Goal: Information Seeking & Learning: Learn about a topic

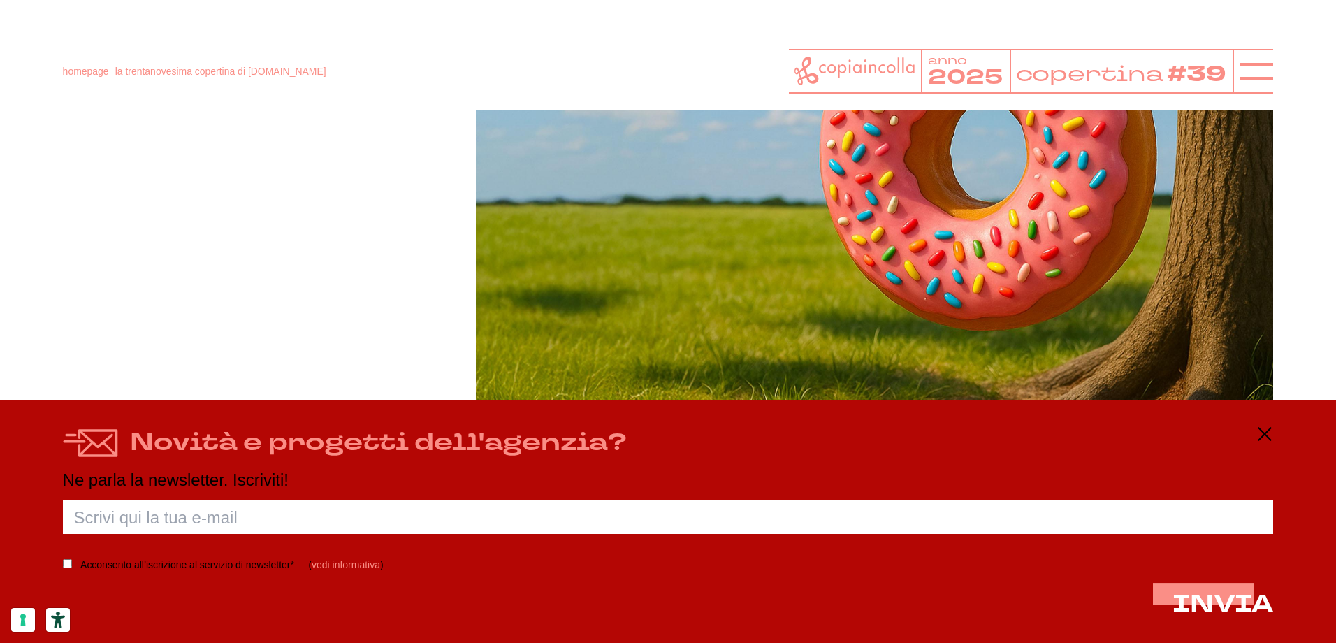
scroll to position [489, 0]
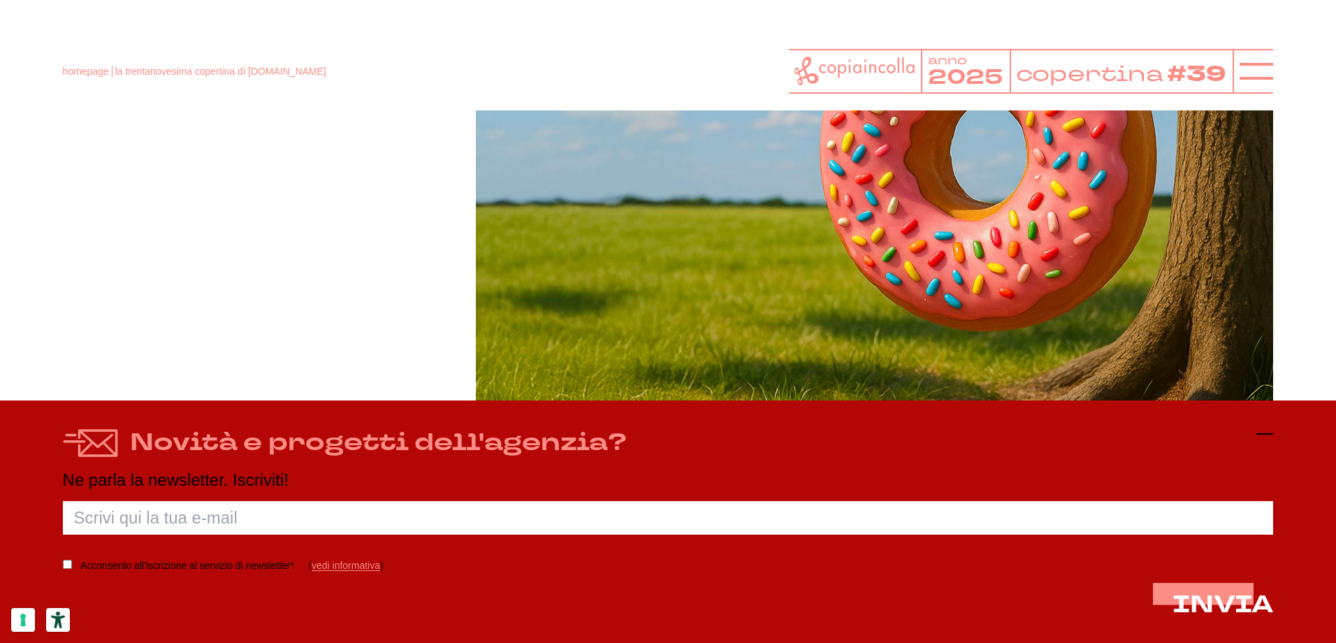
click at [1267, 440] on icon at bounding box center [1264, 434] width 17 height 17
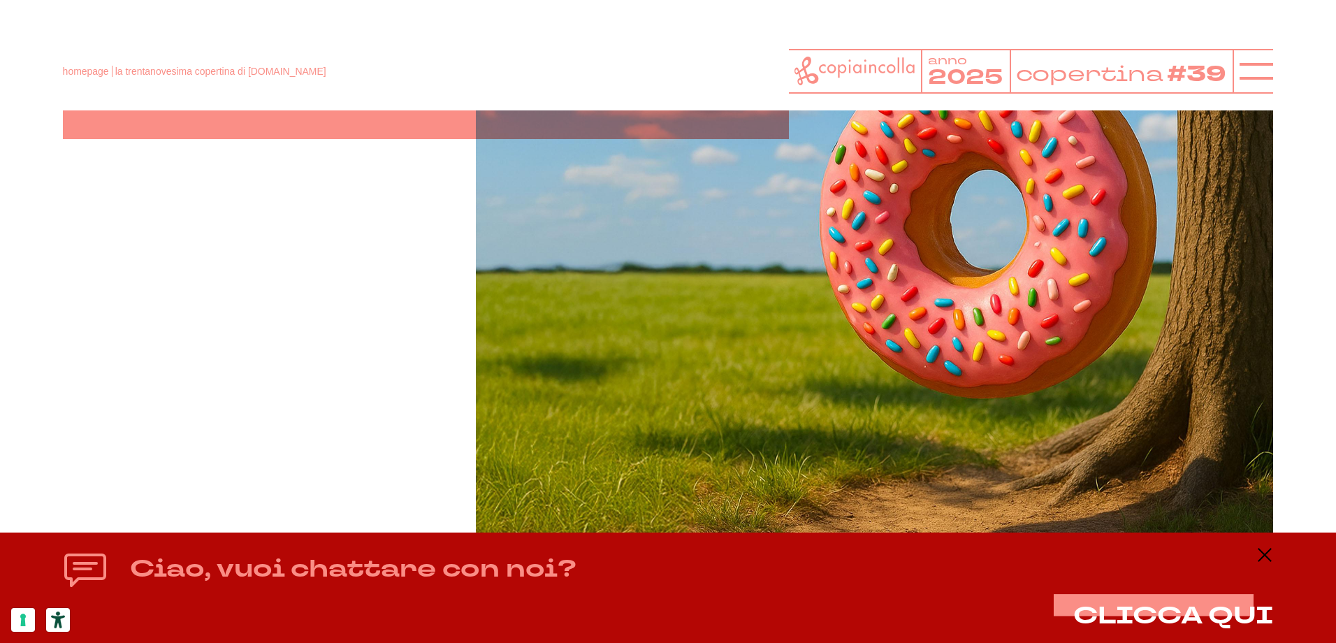
scroll to position [421, 0]
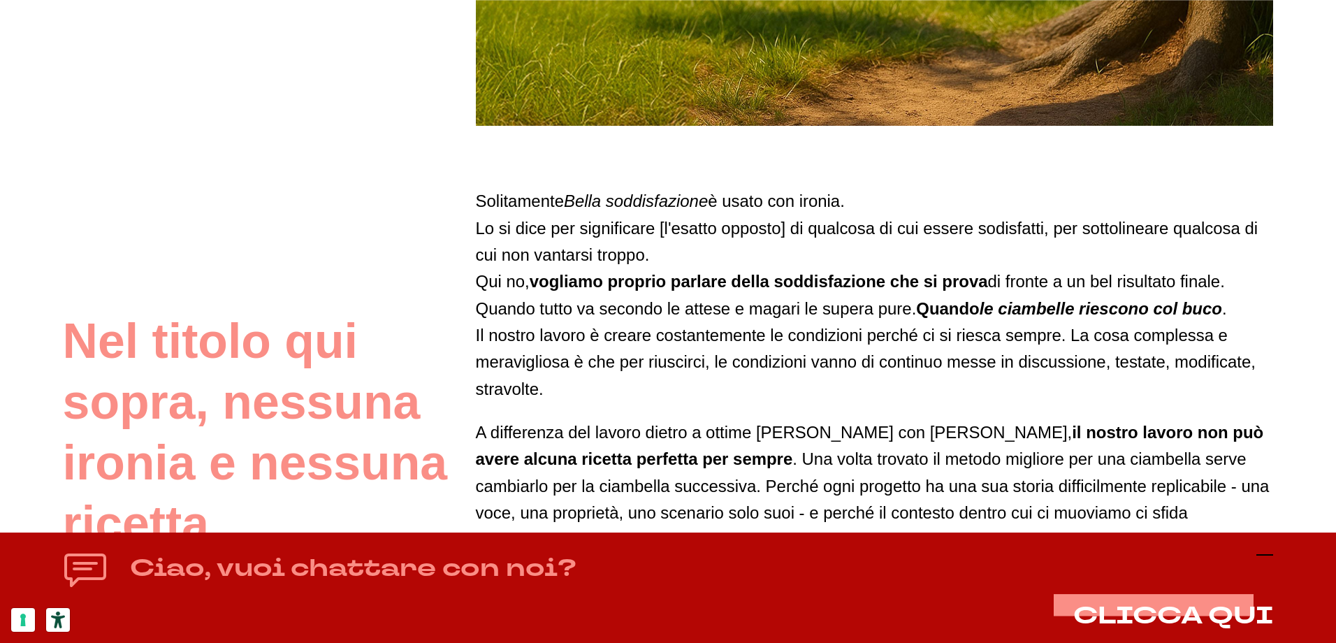
click at [1263, 550] on icon at bounding box center [1264, 554] width 17 height 17
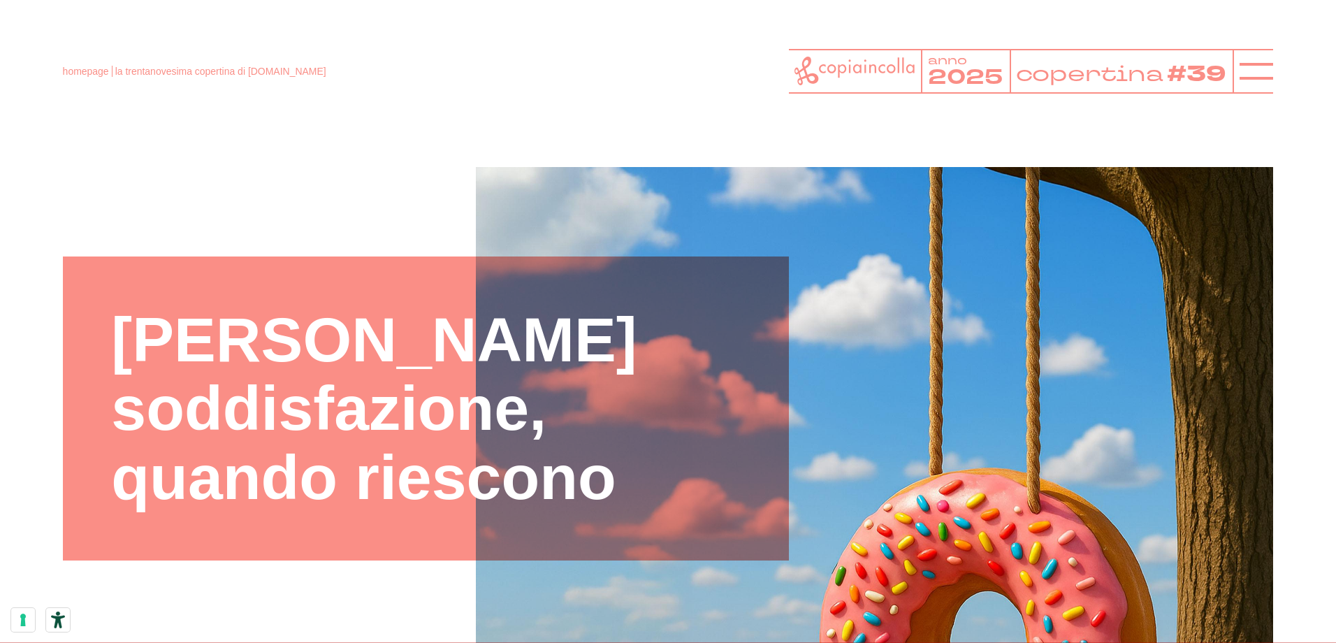
scroll to position [0, 0]
click at [1079, 82] on tspan "copertina" at bounding box center [1089, 73] width 148 height 29
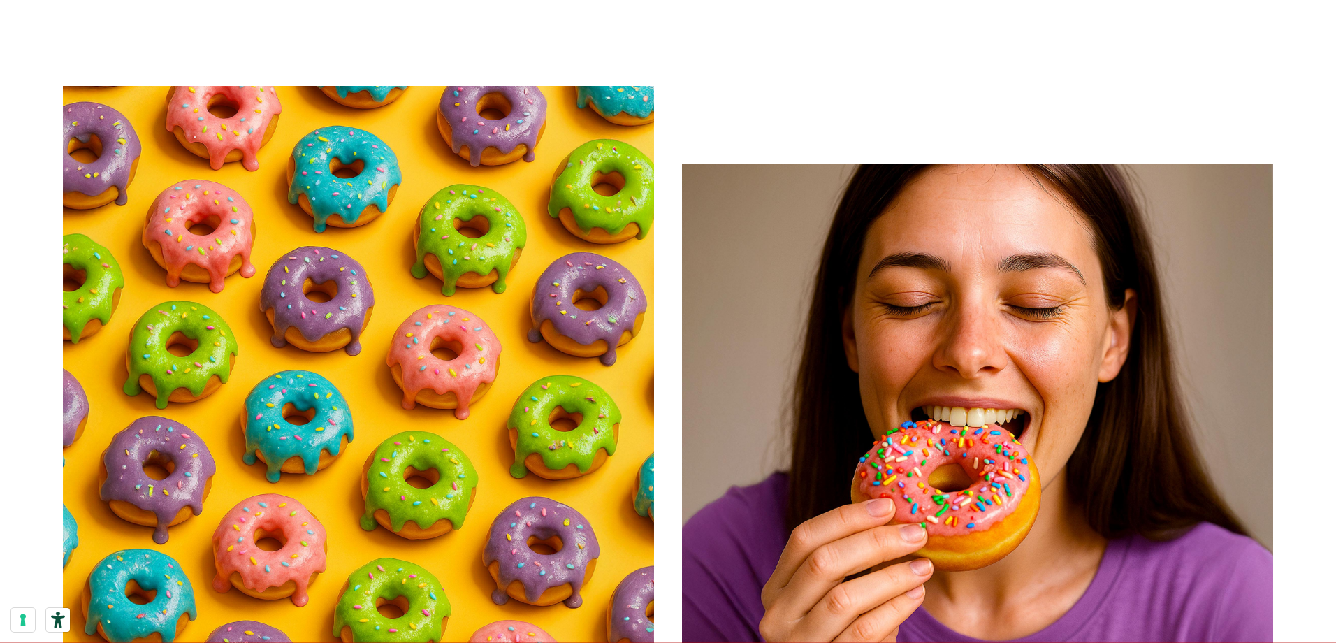
click at [646, 377] on img at bounding box center [358, 381] width 591 height 591
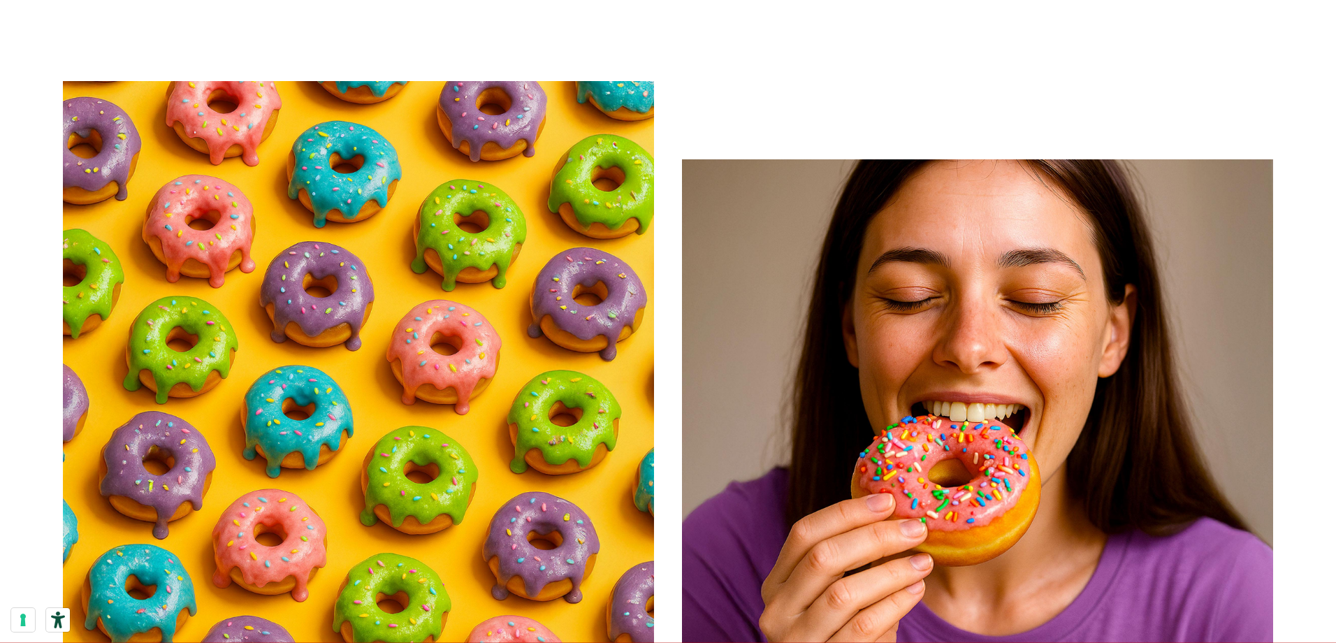
scroll to position [1537, 0]
click at [925, 377] on img at bounding box center [977, 454] width 591 height 591
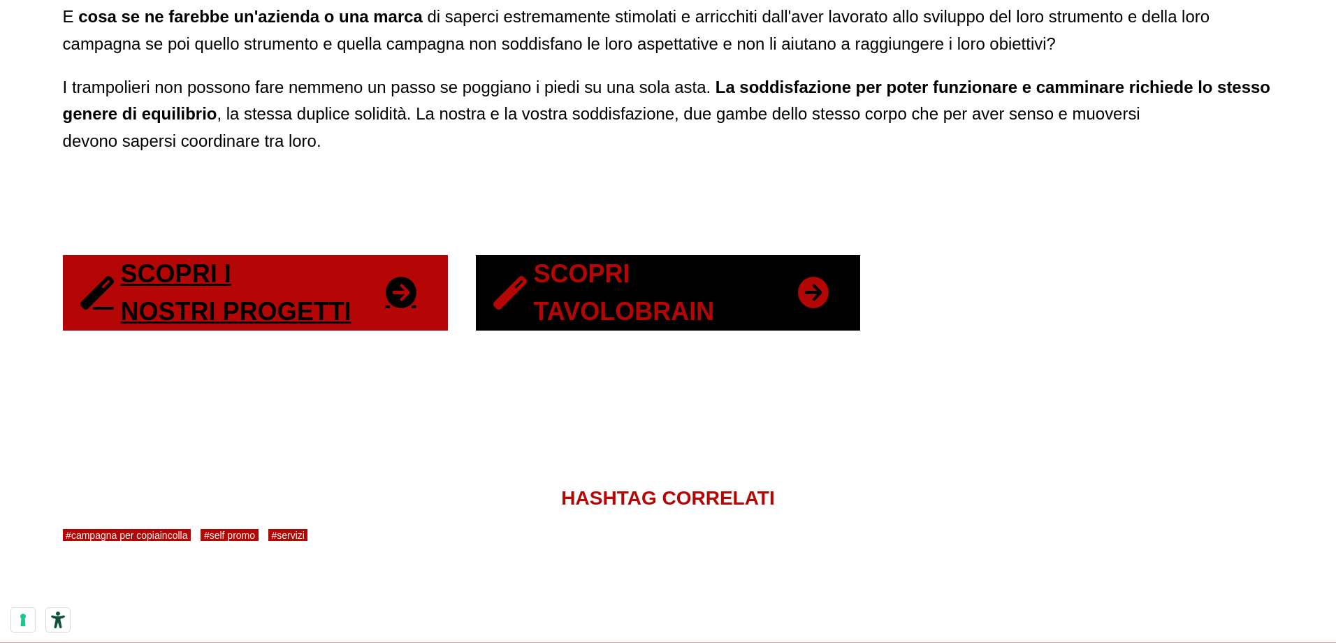
scroll to position [2865, 0]
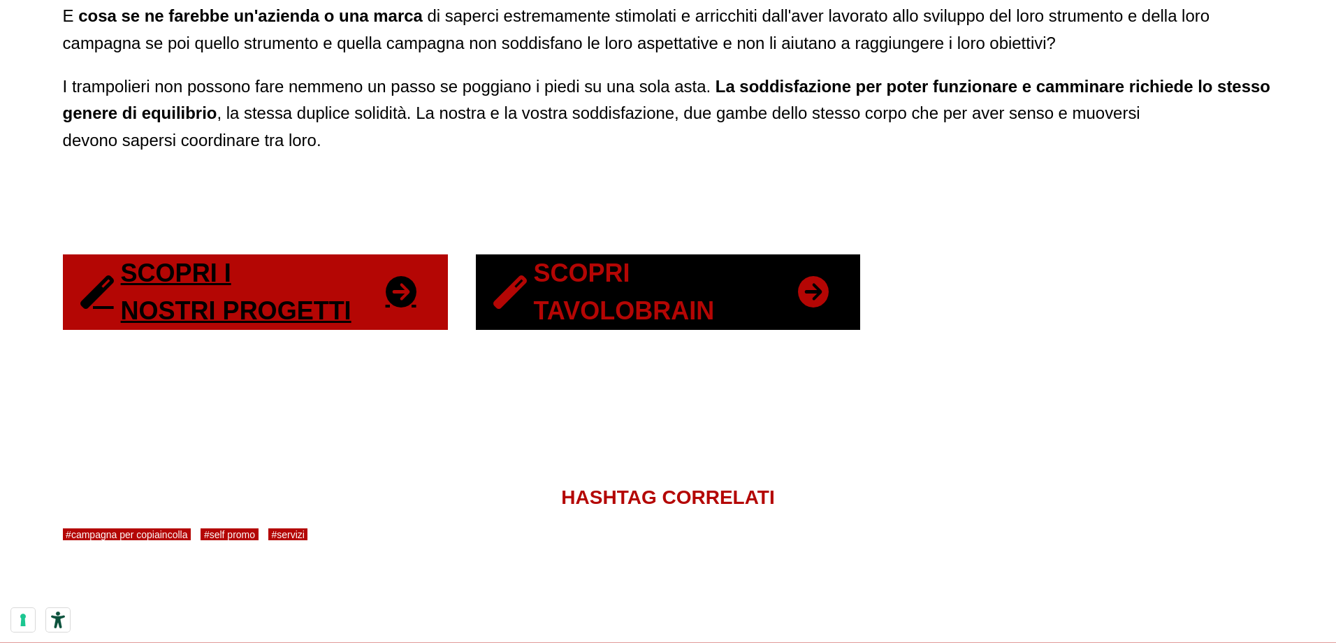
click at [616, 310] on link "Scopri Tavolobrain" at bounding box center [668, 291] width 385 height 75
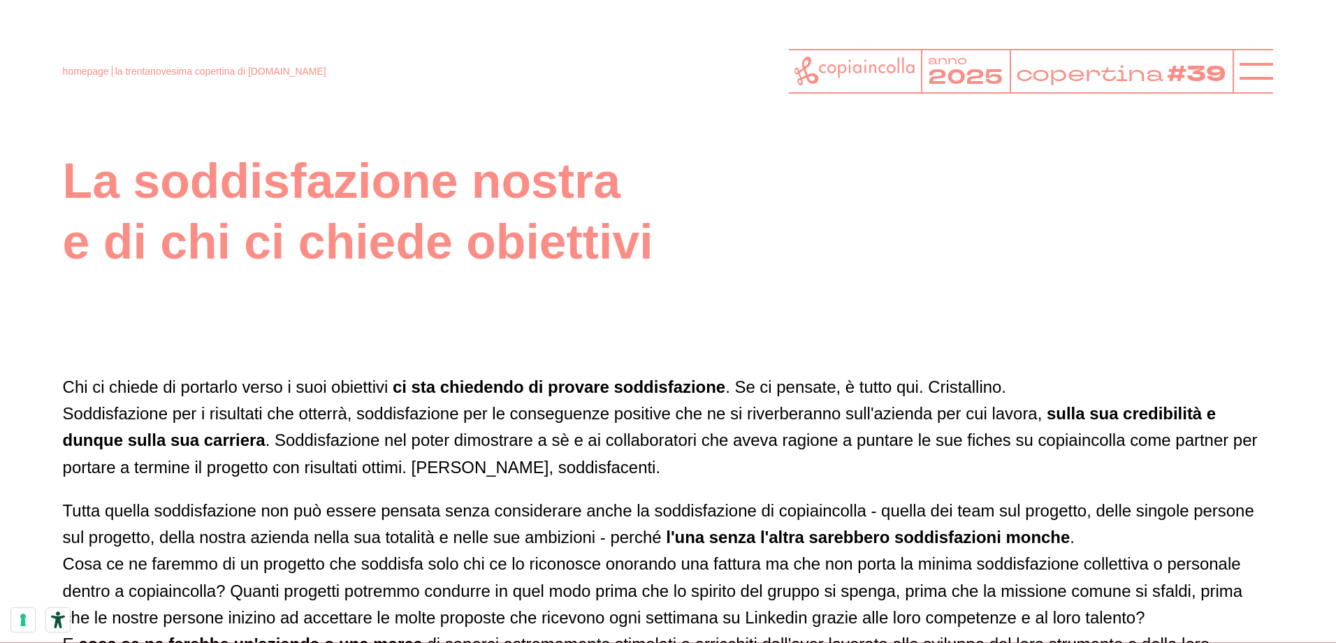
scroll to position [2236, 0]
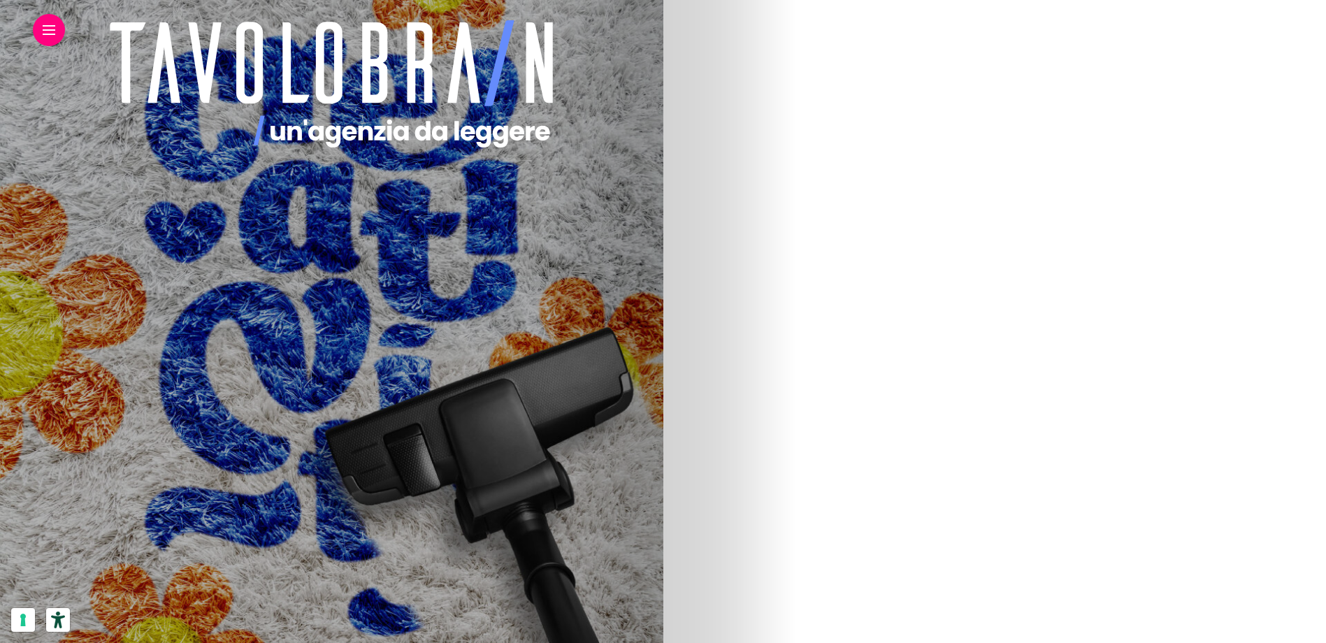
scroll to position [1887, 0]
click at [616, 341] on link "Comunicare con la musica: efficacia matematica." at bounding box center [482, 344] width 267 height 51
